Goal: Information Seeking & Learning: Learn about a topic

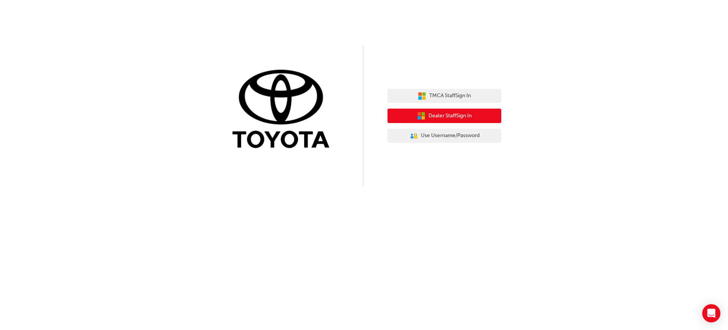
click at [438, 116] on span "Dealer Staff Sign In" at bounding box center [450, 116] width 43 height 9
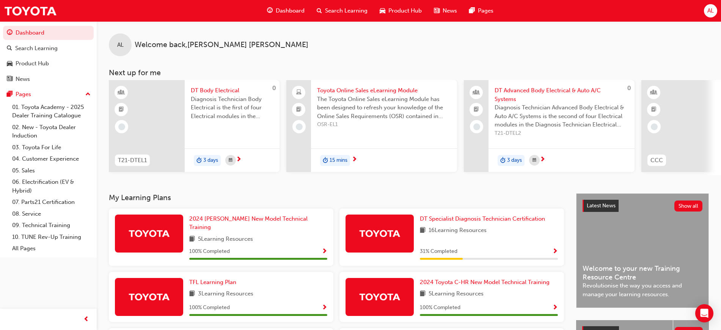
click at [401, 13] on span "Product Hub" at bounding box center [404, 10] width 33 height 9
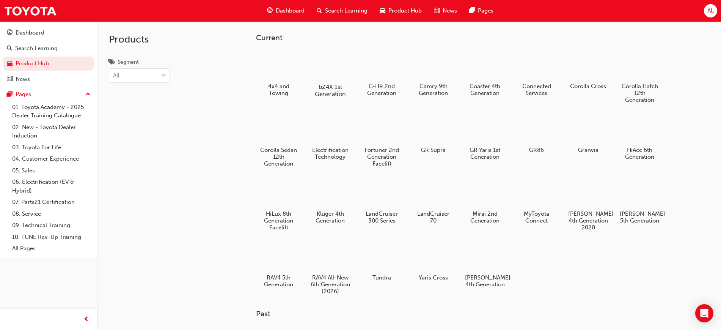
click at [342, 91] on h5 "bZ4X 1st Generation" at bounding box center [330, 90] width 42 height 14
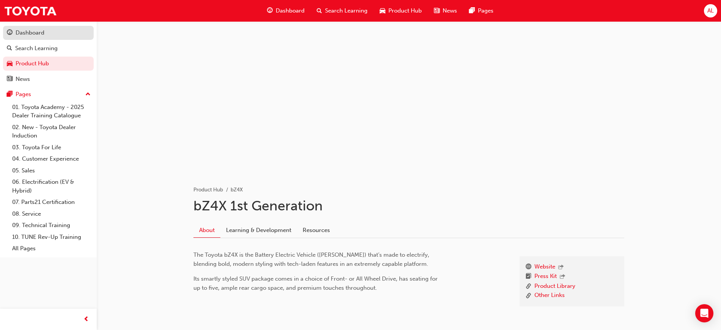
click at [33, 31] on div "Dashboard" at bounding box center [30, 32] width 29 height 9
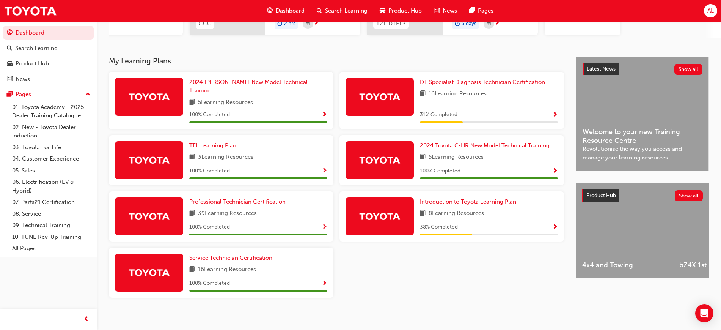
scroll to position [137, 0]
click at [49, 183] on link "06. Electrification (EV & Hybrid)" at bounding box center [51, 186] width 85 height 20
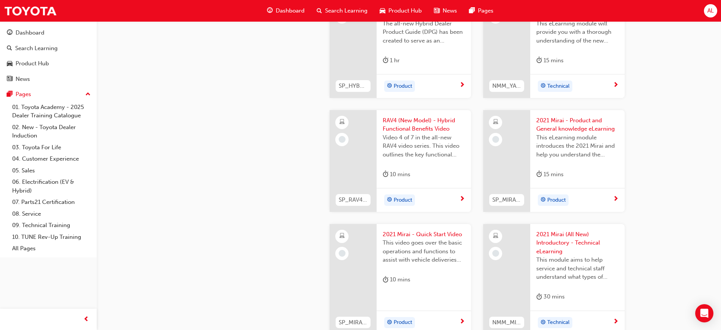
scroll to position [1199, 0]
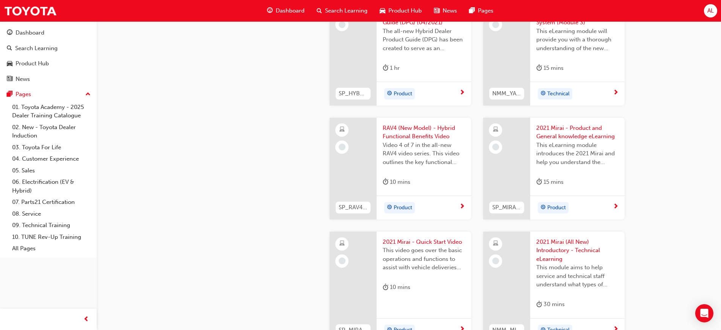
click at [30, 214] on link "08. Service" at bounding box center [51, 214] width 85 height 12
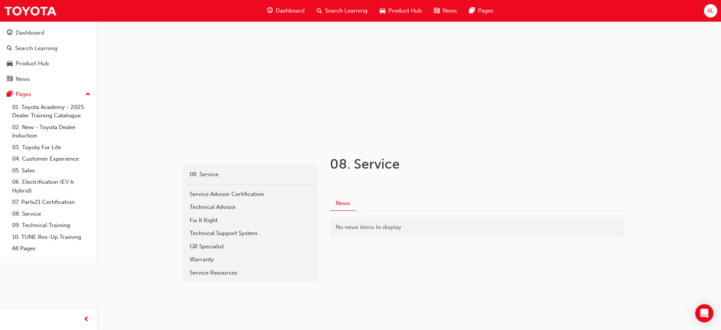
scroll to position [32, 0]
click at [200, 250] on div "GR Specialist" at bounding box center [250, 246] width 121 height 9
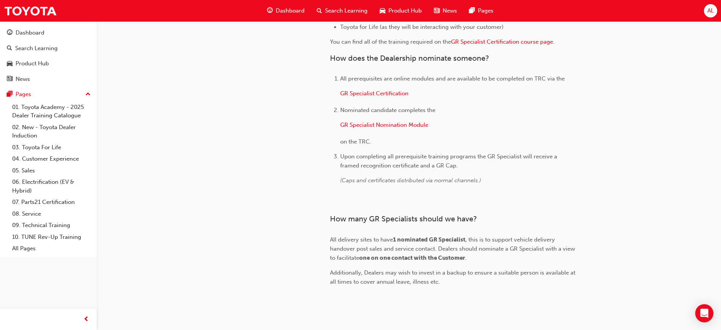
scroll to position [611, 0]
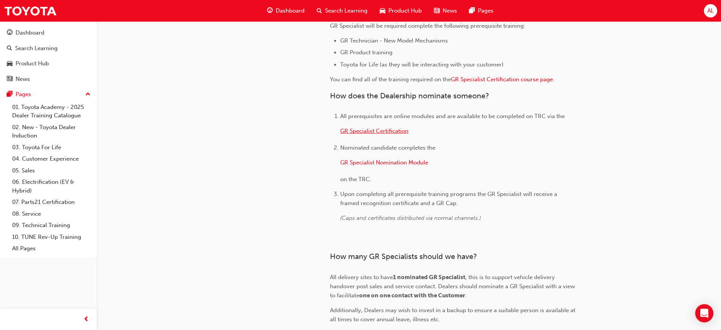
click at [383, 133] on span "GR Specialist Certification" at bounding box center [374, 130] width 68 height 7
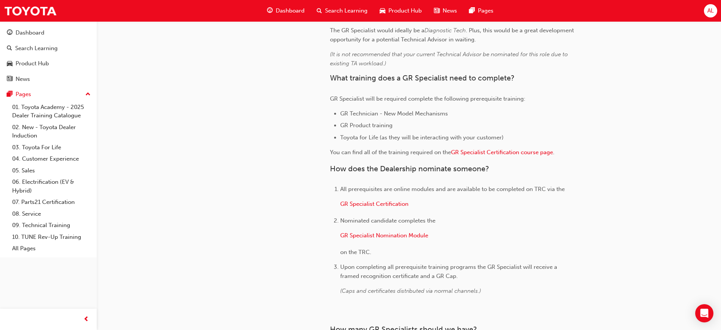
scroll to position [538, 0]
click at [526, 150] on span "GR Specialist Certification course page" at bounding box center [502, 151] width 102 height 7
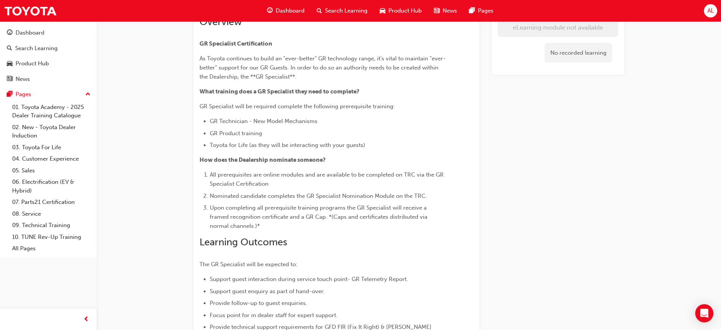
scroll to position [21, 0]
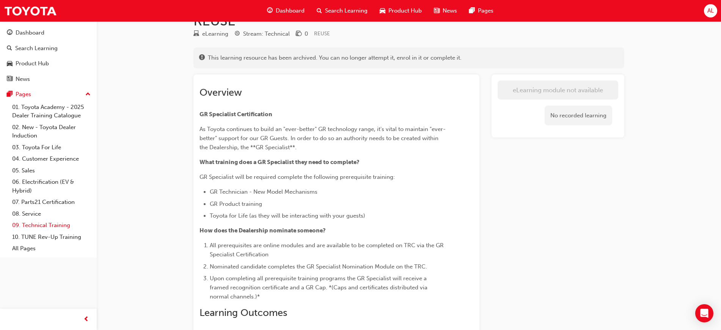
click at [40, 222] on link "09. Technical Training" at bounding box center [51, 225] width 85 height 12
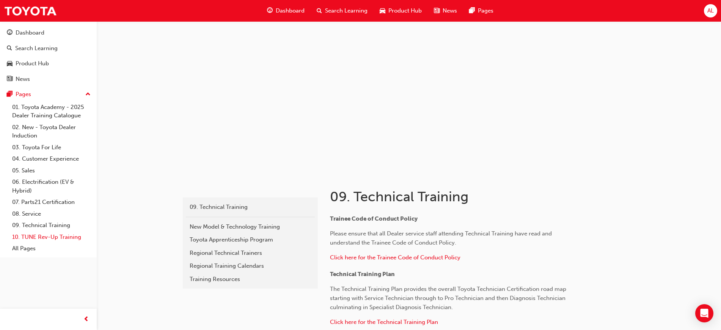
click at [31, 239] on link "10. TUNE Rev-Up Training" at bounding box center [51, 237] width 85 height 12
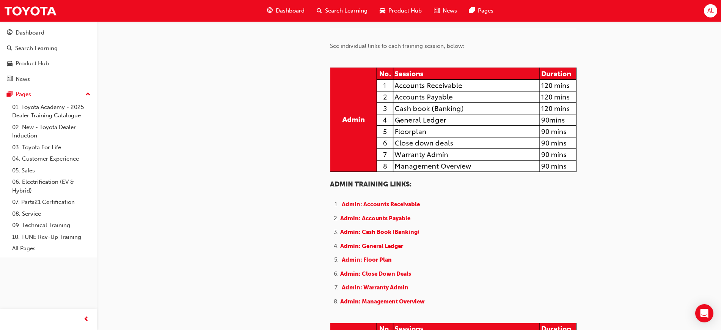
scroll to position [263, 0]
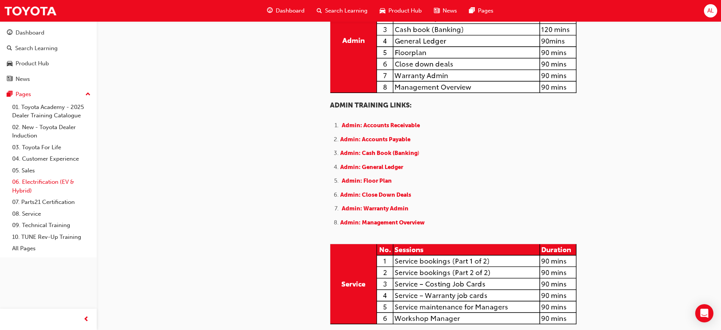
click at [54, 183] on link "06. Electrification (EV & Hybrid)" at bounding box center [51, 186] width 85 height 20
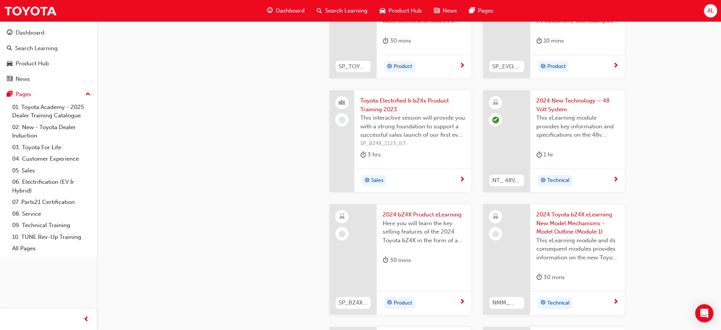
scroll to position [237, 0]
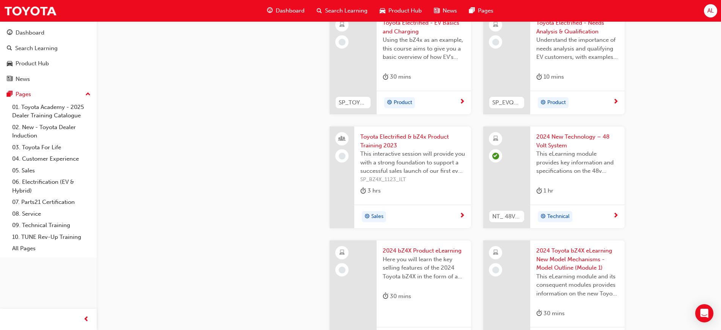
click at [360, 11] on span "Search Learning" at bounding box center [346, 10] width 42 height 9
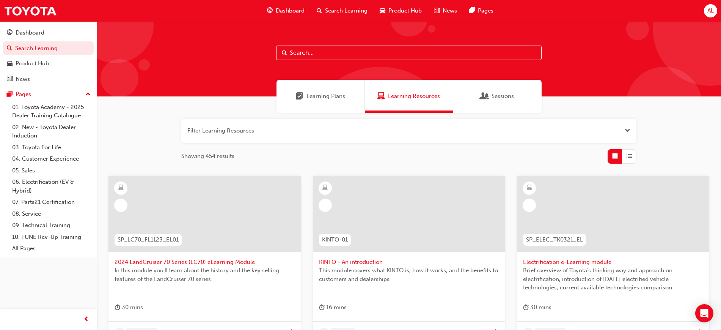
click at [320, 57] on input "text" at bounding box center [409, 53] width 266 height 14
type input "infohub"
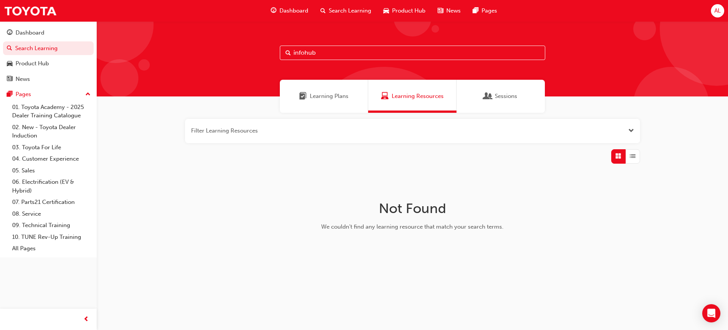
click at [329, 104] on div "Learning Plans" at bounding box center [324, 96] width 88 height 33
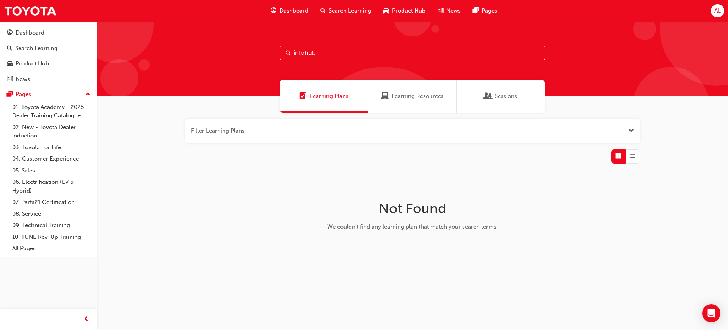
click at [340, 10] on span "Search Learning" at bounding box center [350, 10] width 42 height 9
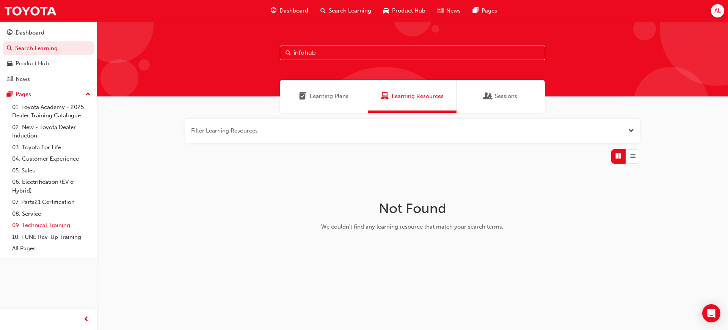
click at [34, 224] on link "09. Technical Training" at bounding box center [51, 225] width 85 height 12
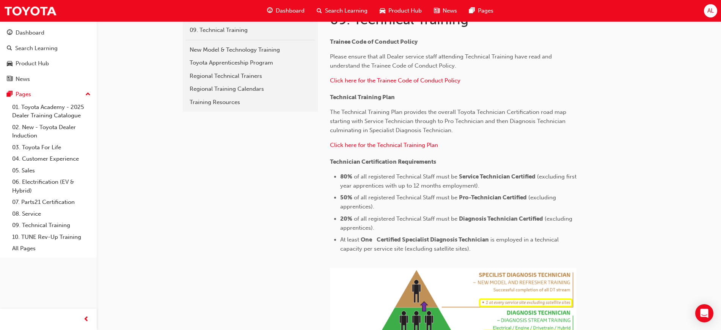
scroll to position [162, 0]
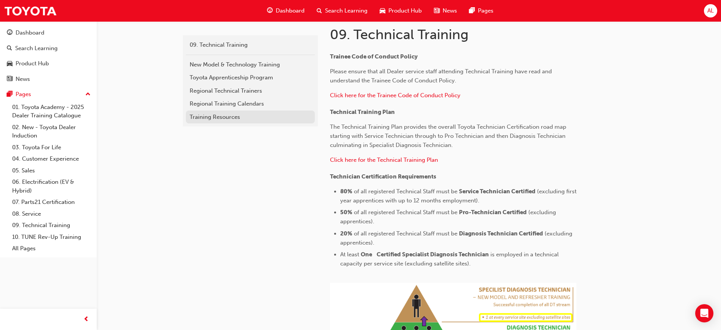
click at [215, 121] on link "Training Resources" at bounding box center [250, 116] width 129 height 13
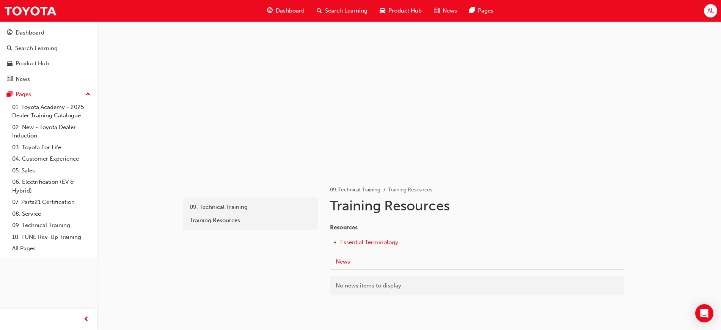
scroll to position [33, 0]
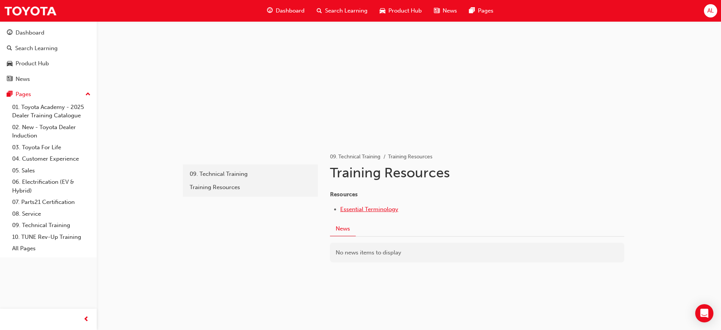
click at [371, 207] on span "Essential Terminology" at bounding box center [369, 209] width 58 height 7
